Goal: Task Accomplishment & Management: Complete application form

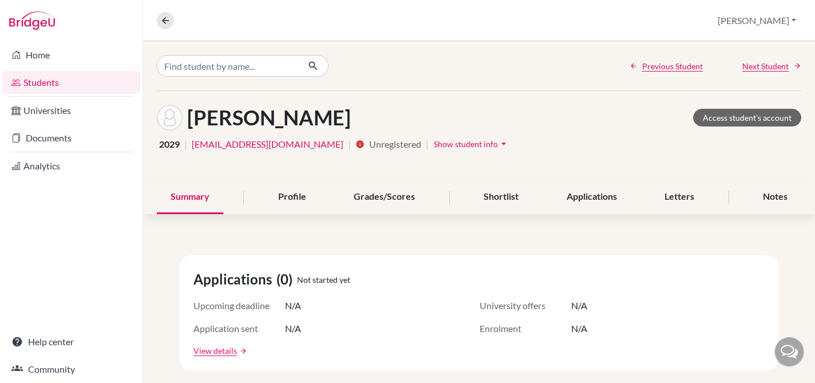
click at [53, 81] on link "Students" at bounding box center [71, 82] width 138 height 23
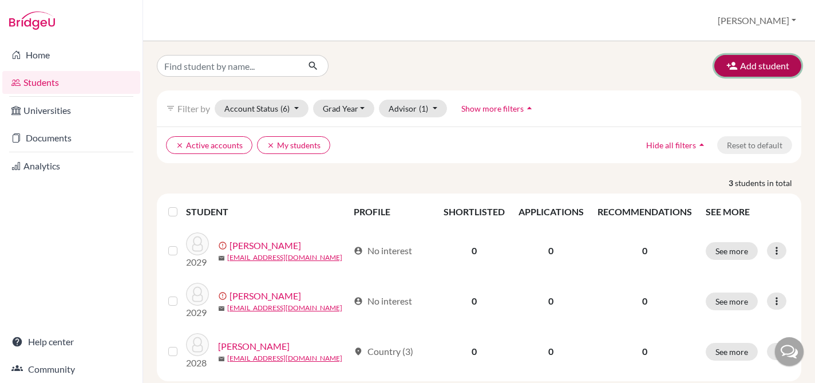
click at [749, 65] on button "Add student" at bounding box center [758, 66] width 87 height 22
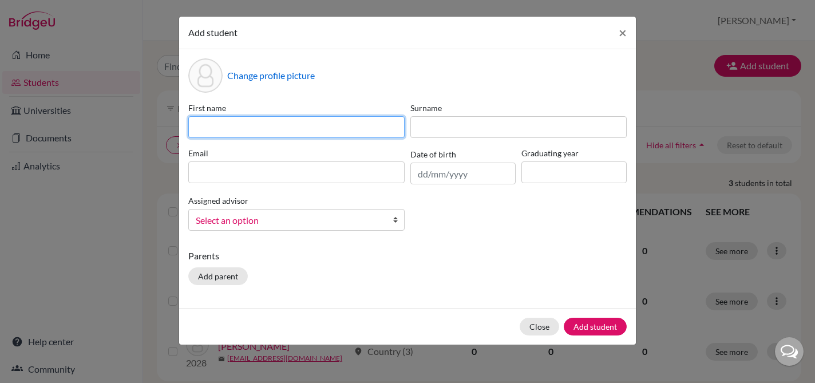
click at [387, 125] on input at bounding box center [296, 127] width 216 height 22
type input "Sofía"
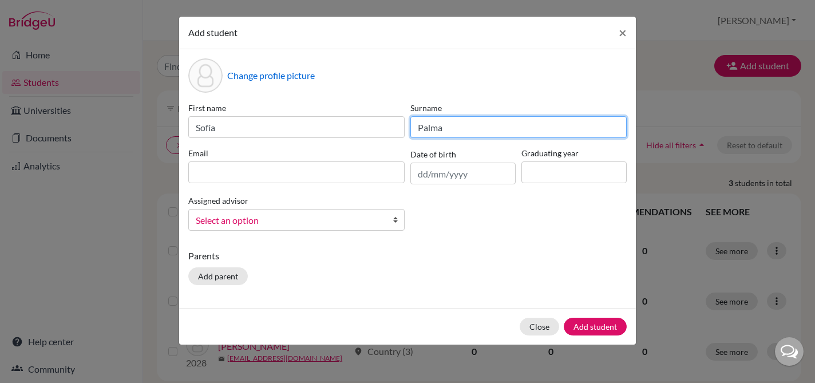
type input "Palma"
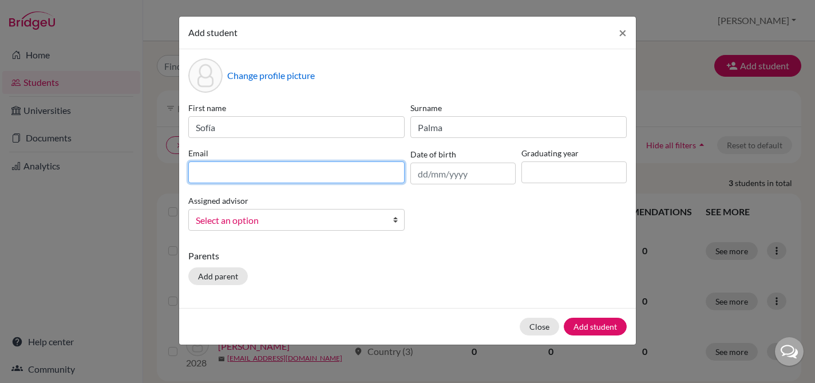
click at [298, 175] on input at bounding box center [296, 172] width 216 height 22
type input "[EMAIL_ADDRESS][DOMAIN_NAME]"
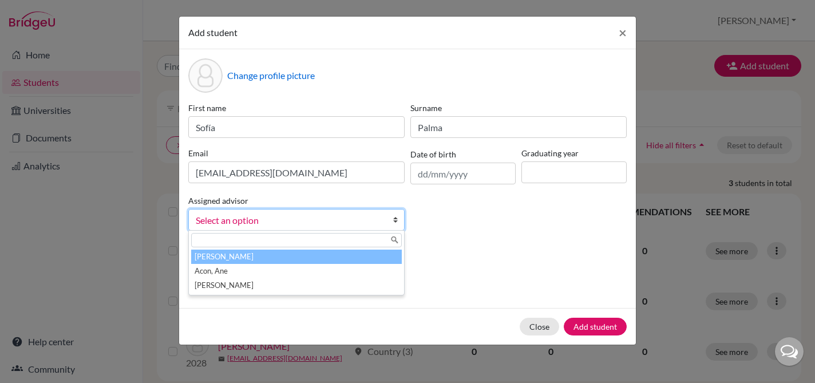
click at [312, 222] on span "Select an option" at bounding box center [289, 220] width 187 height 15
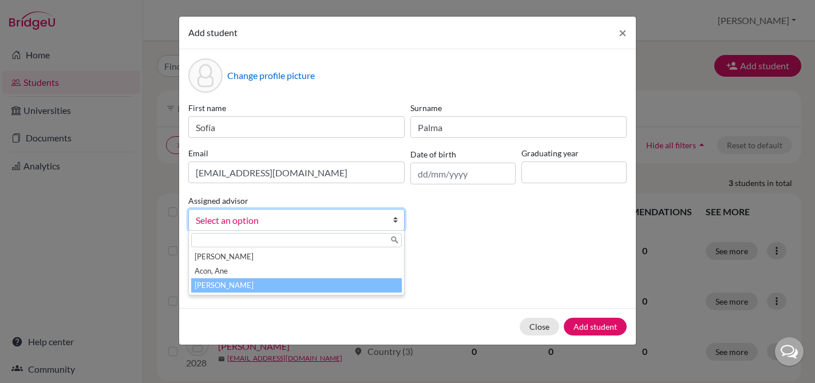
click at [298, 283] on li "[PERSON_NAME]" at bounding box center [296, 285] width 211 height 14
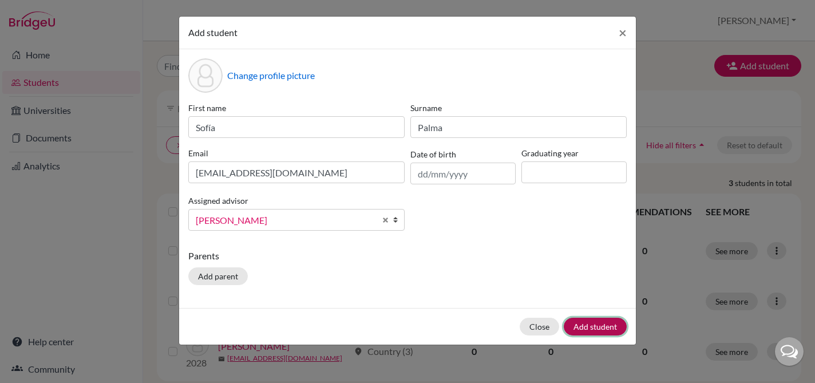
click at [598, 324] on button "Add student" at bounding box center [595, 327] width 63 height 18
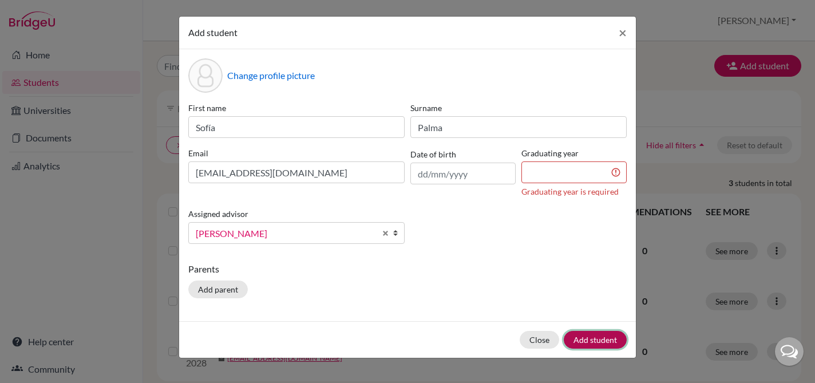
click at [604, 337] on button "Add student" at bounding box center [595, 340] width 63 height 18
click at [577, 171] on input at bounding box center [574, 172] width 105 height 22
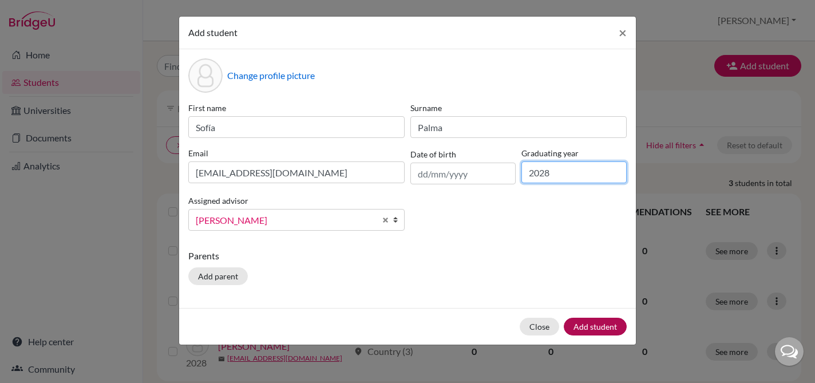
type input "2028"
click at [603, 320] on button "Add student" at bounding box center [595, 327] width 63 height 18
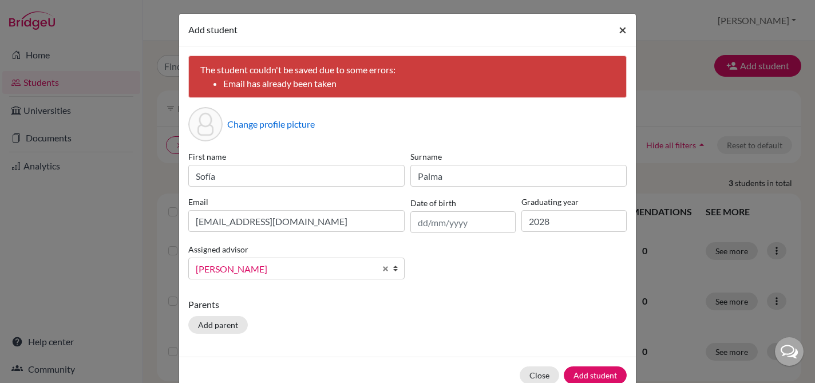
scroll to position [6, 0]
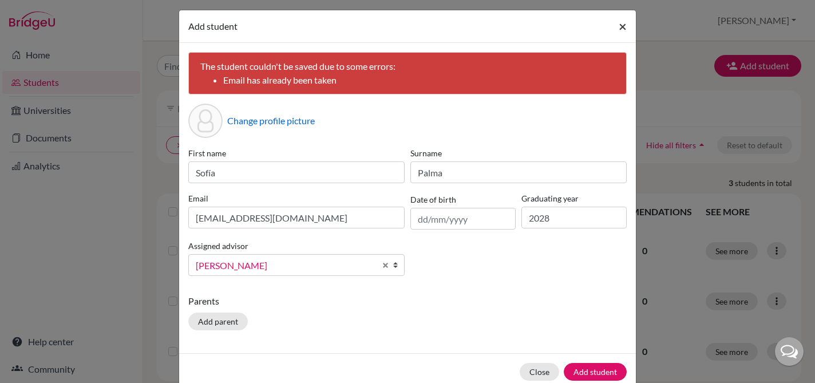
click at [619, 29] on span "×" at bounding box center [623, 26] width 8 height 17
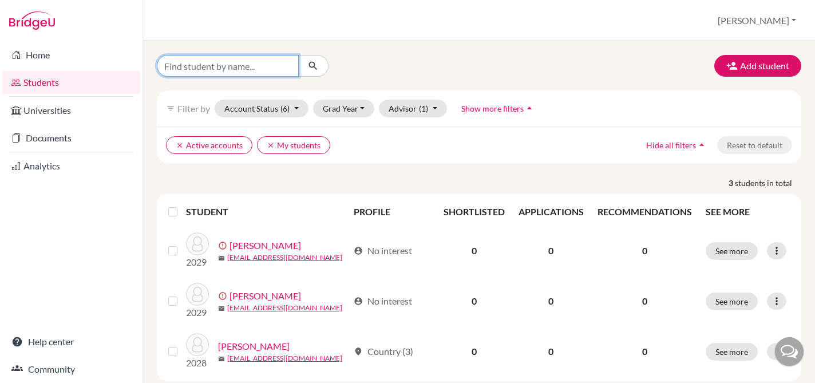
click at [257, 72] on input "Find student by name..." at bounding box center [228, 66] width 142 height 22
type input "palma"
click button "submit" at bounding box center [313, 66] width 30 height 22
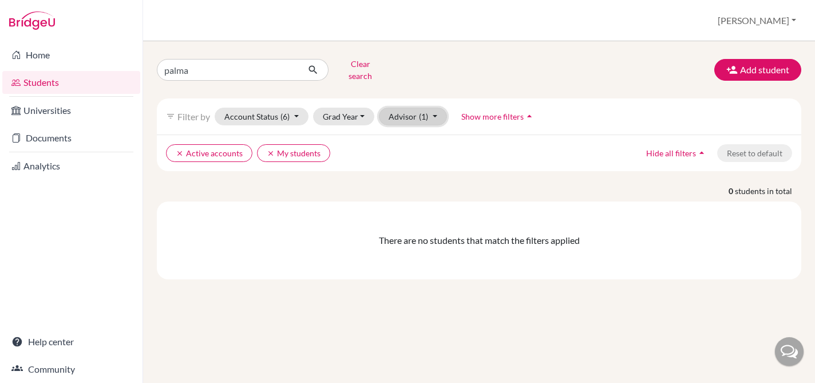
click at [392, 112] on button "Advisor (1)" at bounding box center [413, 117] width 68 height 18
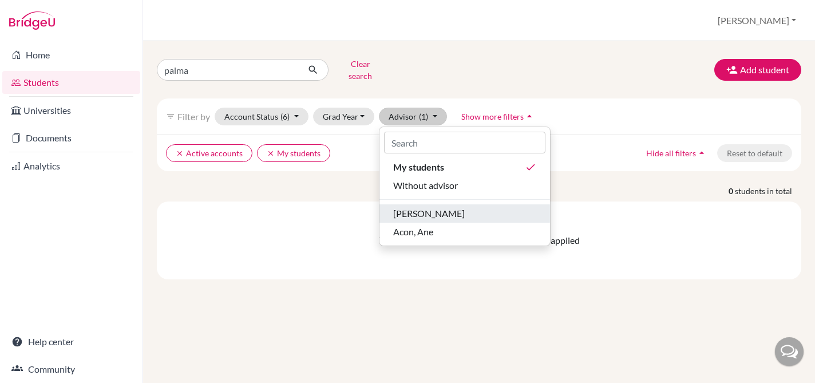
click at [457, 210] on div "[PERSON_NAME]" at bounding box center [464, 214] width 143 height 14
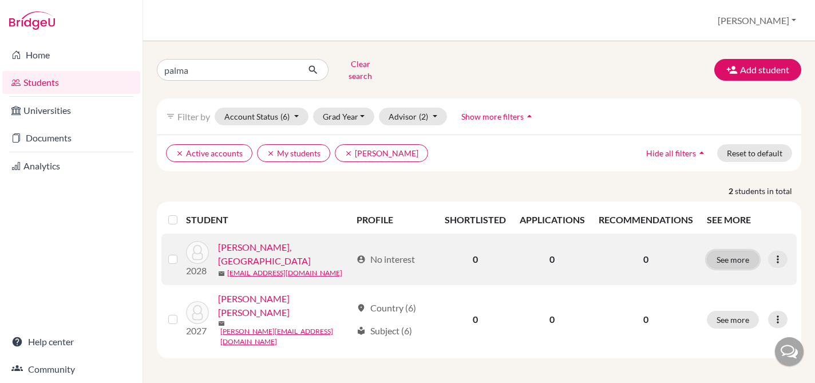
click at [727, 251] on button "See more" at bounding box center [733, 260] width 52 height 18
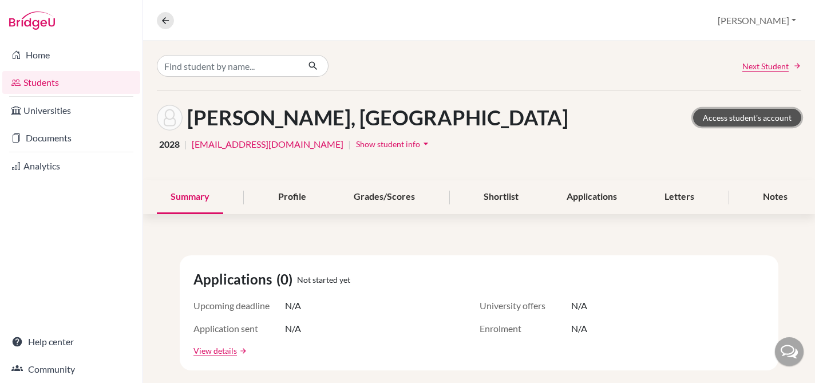
click at [742, 121] on link "Access student's account" at bounding box center [748, 118] width 108 height 18
